Goal: Information Seeking & Learning: Learn about a topic

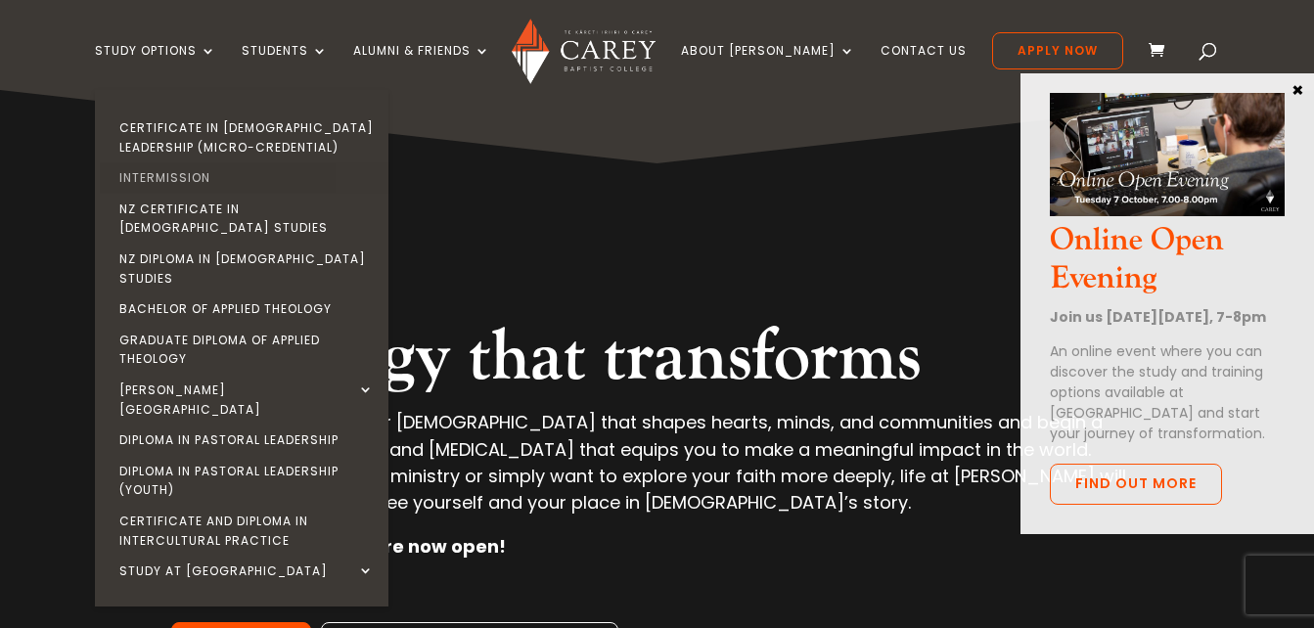
click at [210, 175] on link "Intermission" at bounding box center [247, 177] width 294 height 31
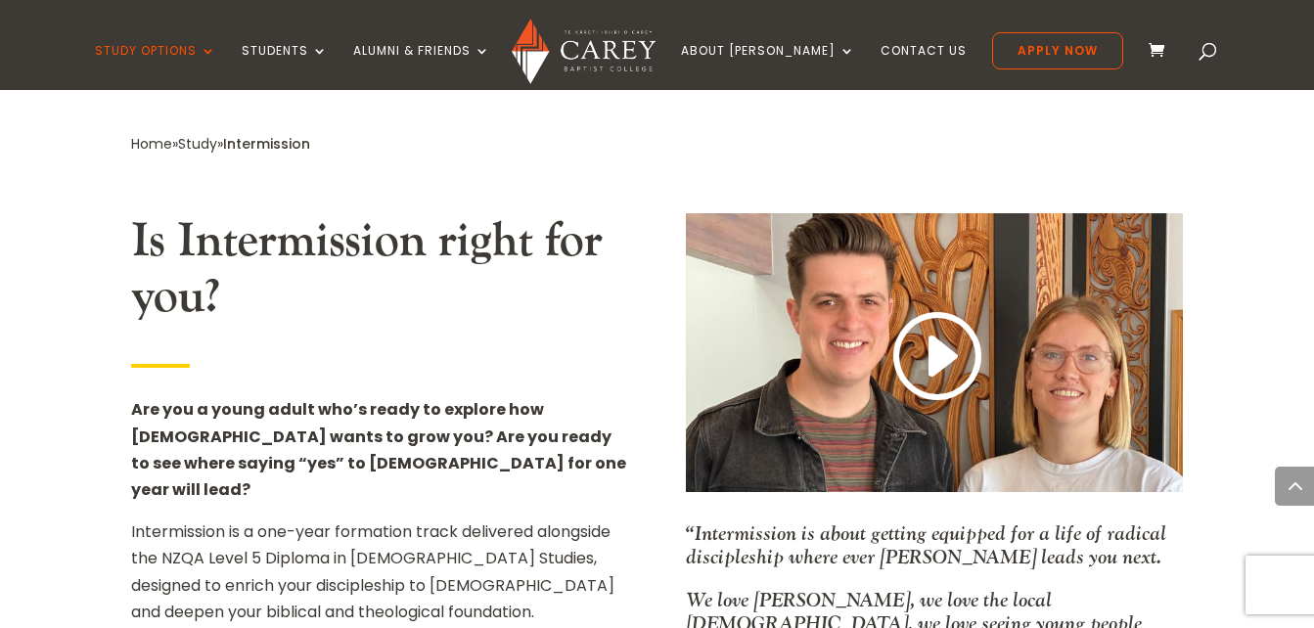
scroll to position [1057, 0]
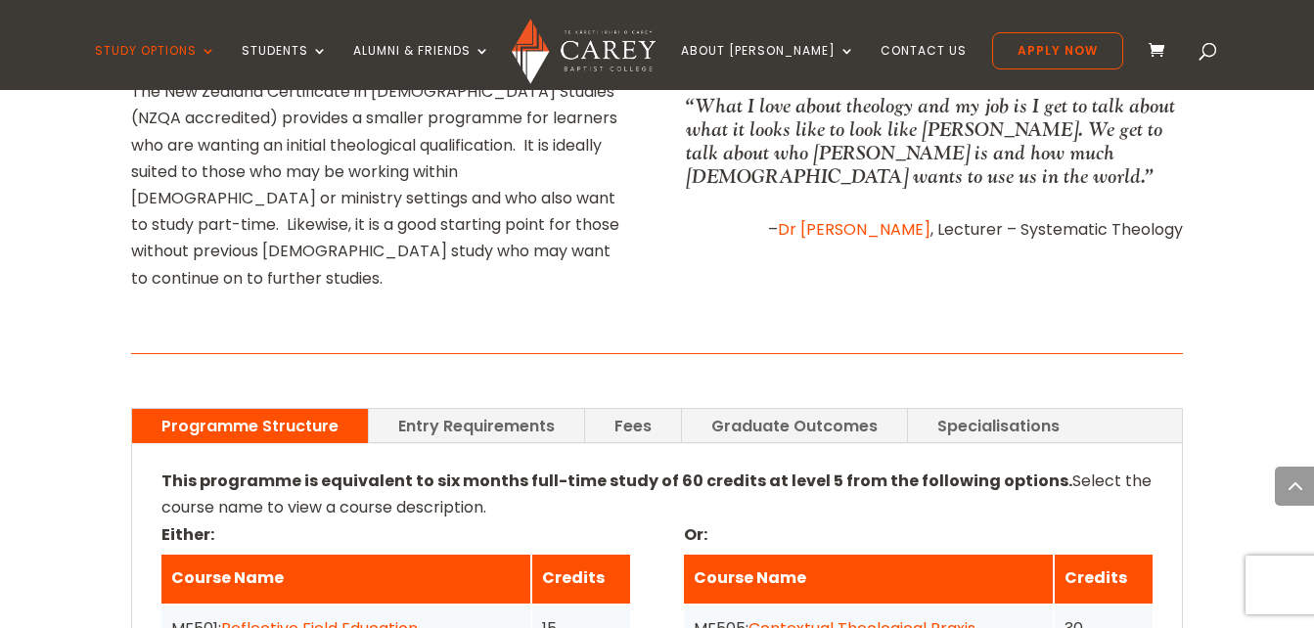
scroll to position [1213, 0]
